Goal: Check status: Check status

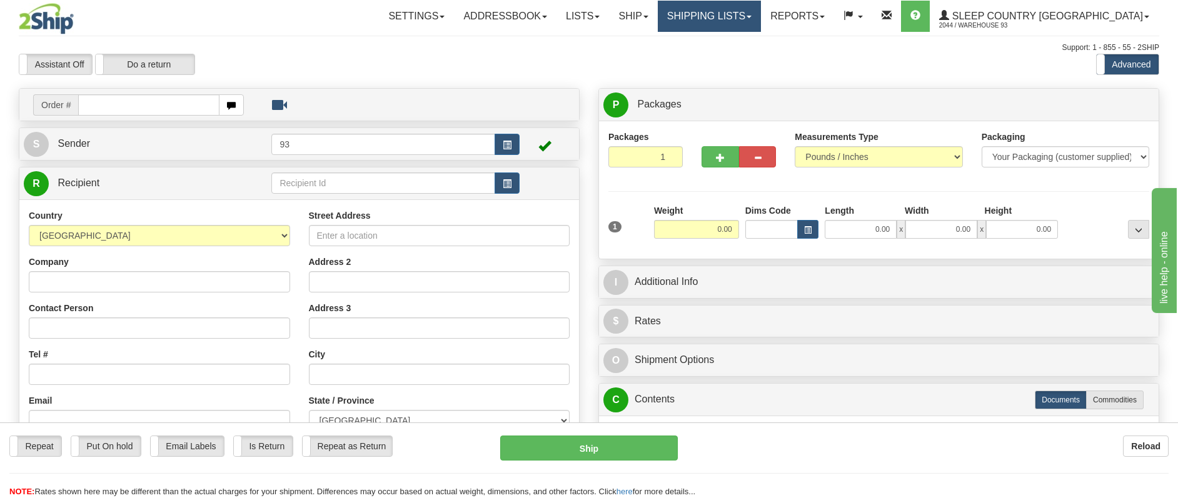
click at [761, 9] on link "Shipping lists" at bounding box center [709, 16] width 103 height 31
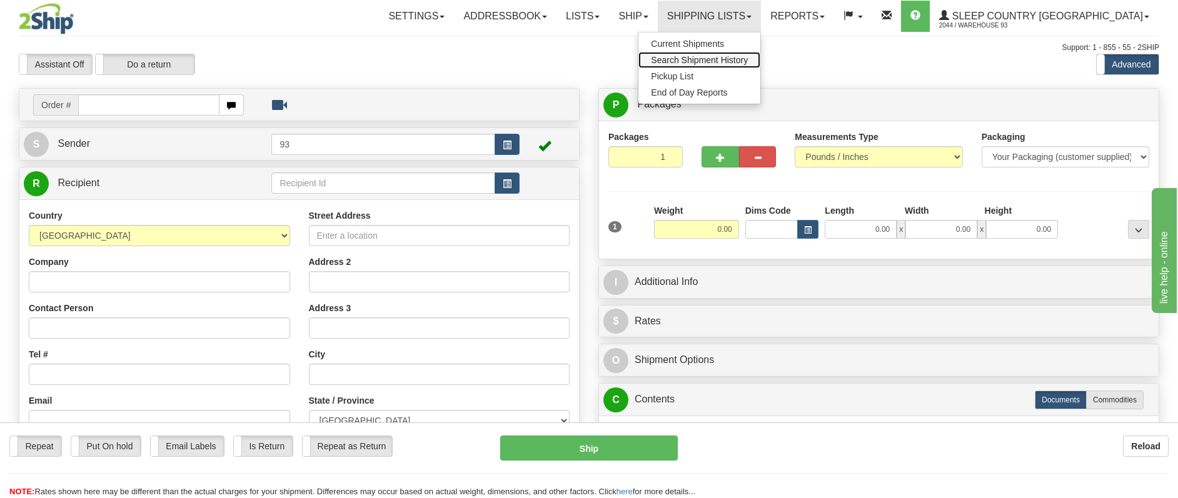
click at [748, 56] on span "Search Shipment History" at bounding box center [699, 60] width 97 height 10
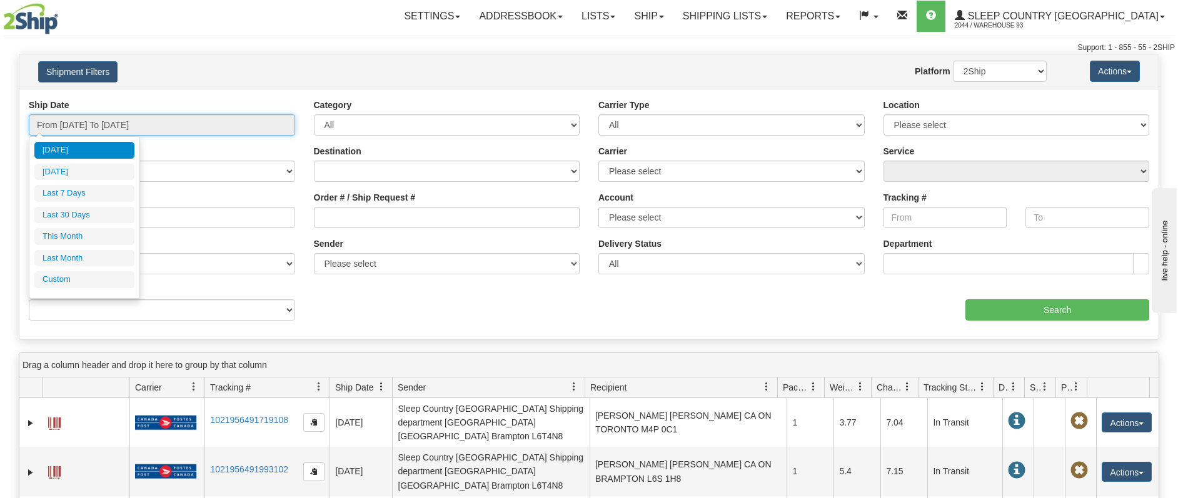
click at [171, 121] on input "From [DATE] To [DATE]" at bounding box center [162, 124] width 266 height 21
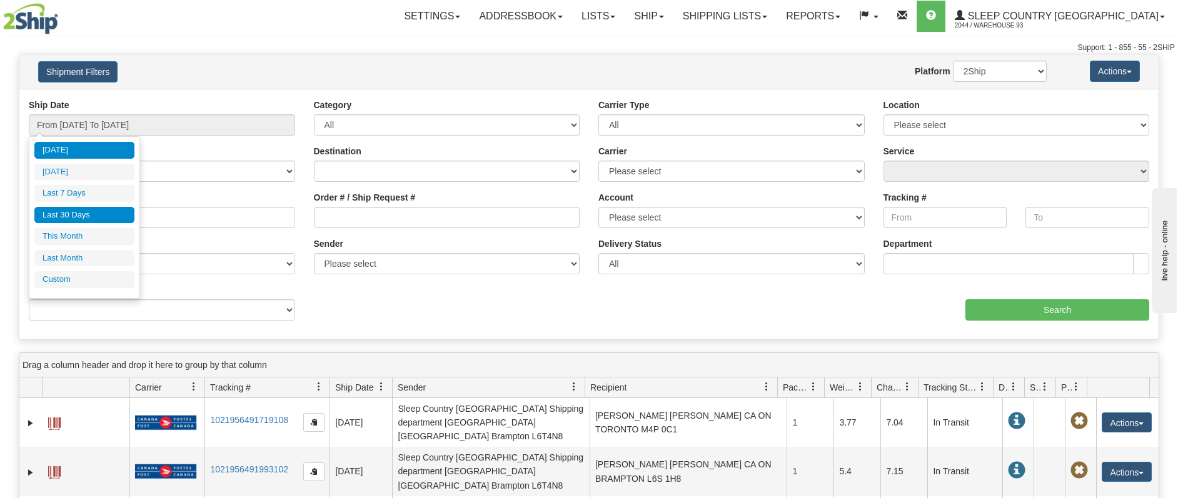
click at [104, 211] on li "Last 30 Days" at bounding box center [84, 215] width 100 height 17
type input "From [DATE] To [DATE]"
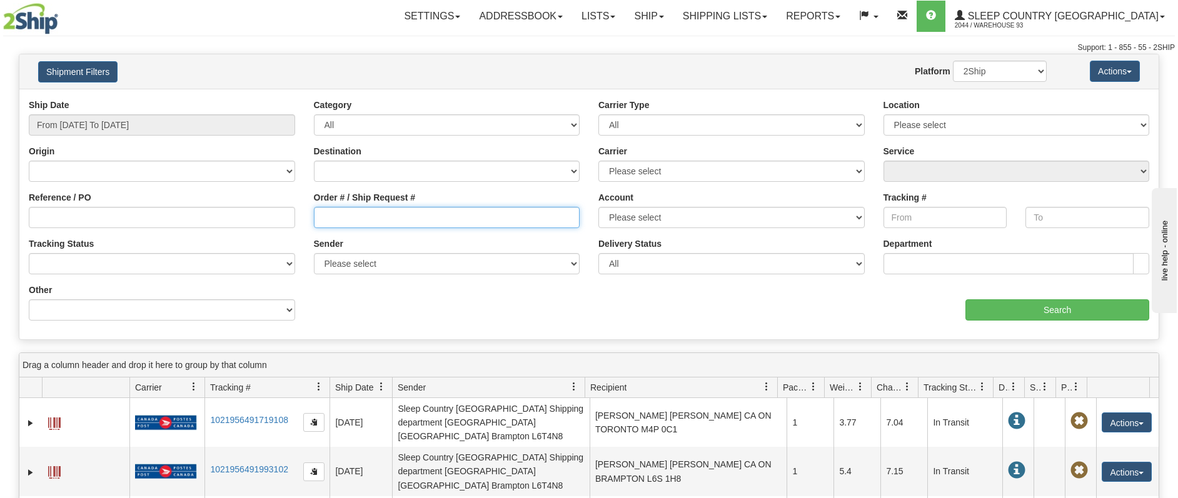
click at [321, 218] on input "Order # / Ship Request #" at bounding box center [447, 217] width 266 height 21
click at [322, 218] on input "Order # / Ship Request #" at bounding box center [447, 217] width 266 height 21
paste input "9000H971728"
type input "9000H971728"
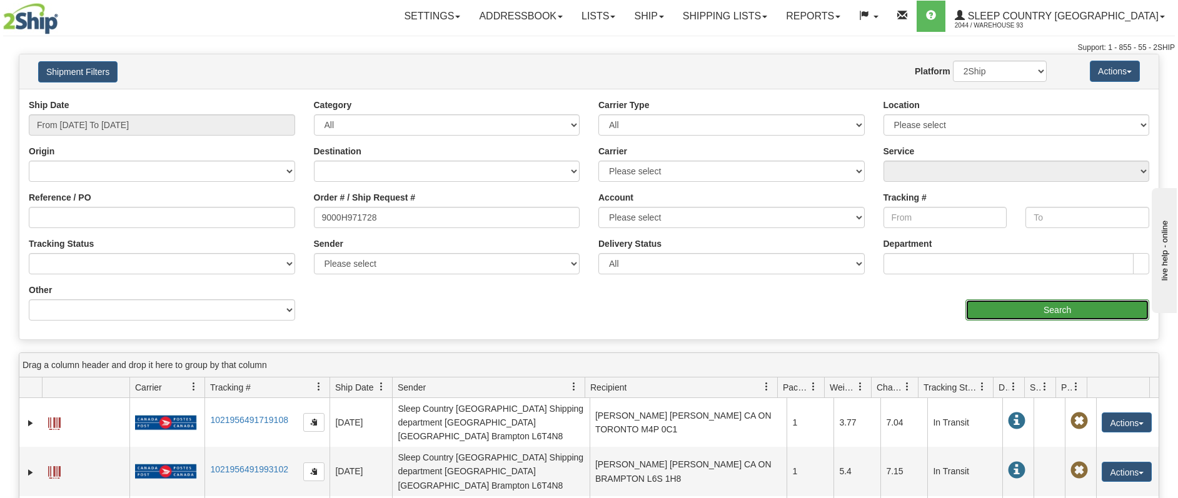
click at [1031, 311] on input "Search" at bounding box center [1058, 310] width 184 height 21
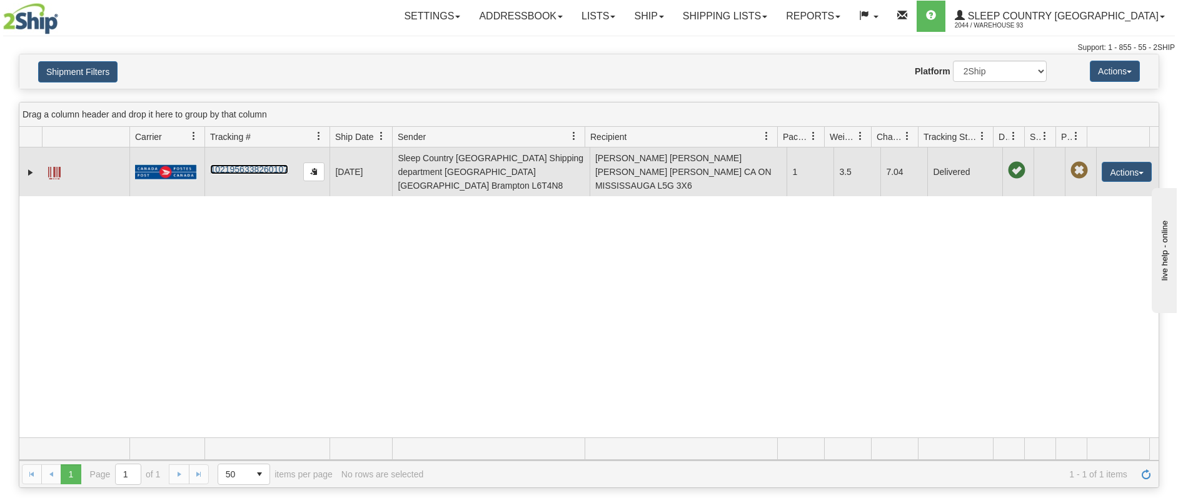
click at [236, 164] on link "1021956338260107" at bounding box center [249, 169] width 78 height 10
